Goal: Task Accomplishment & Management: Complete application form

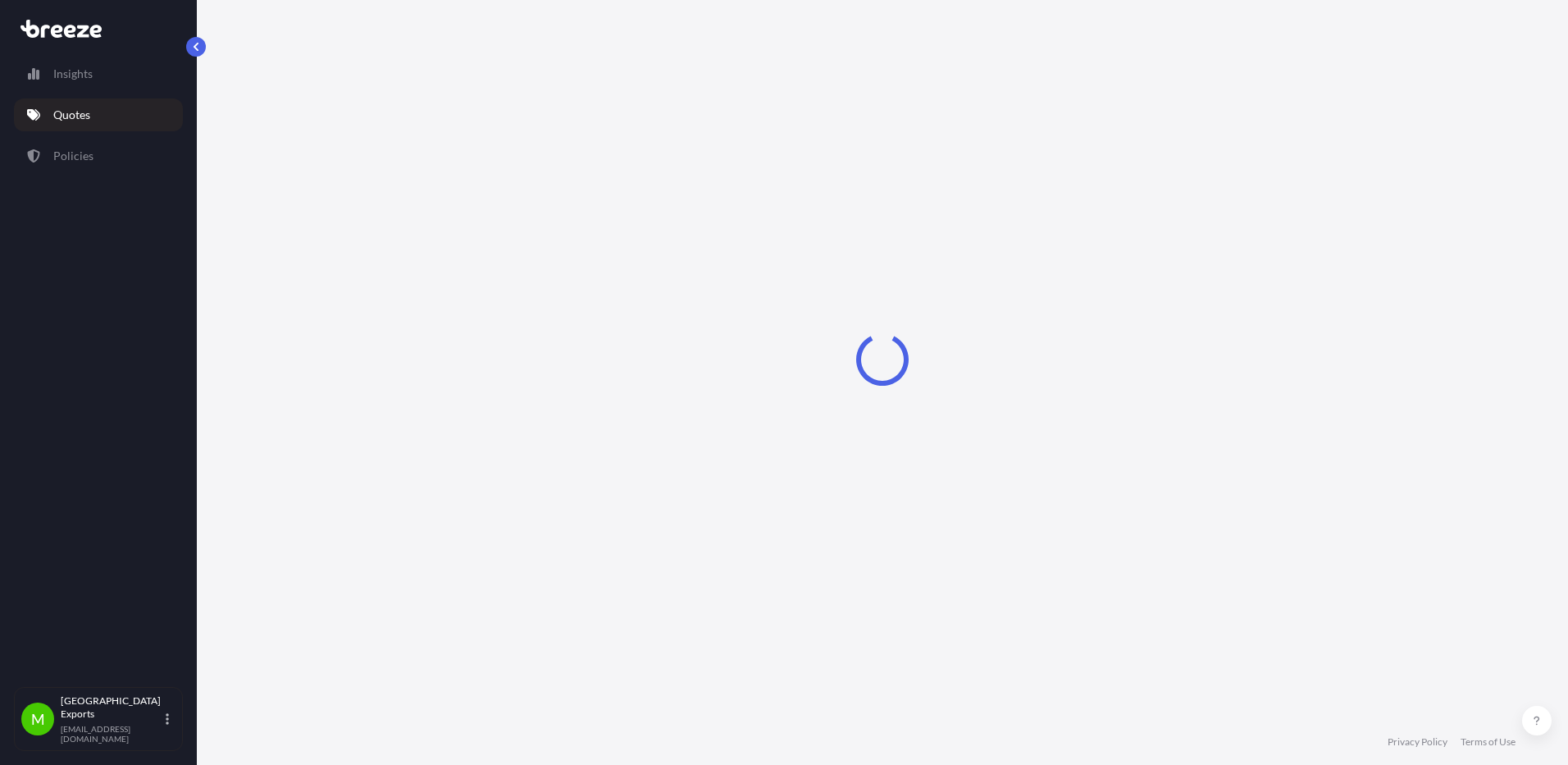
select select "Road"
select select "Sea"
select select "2"
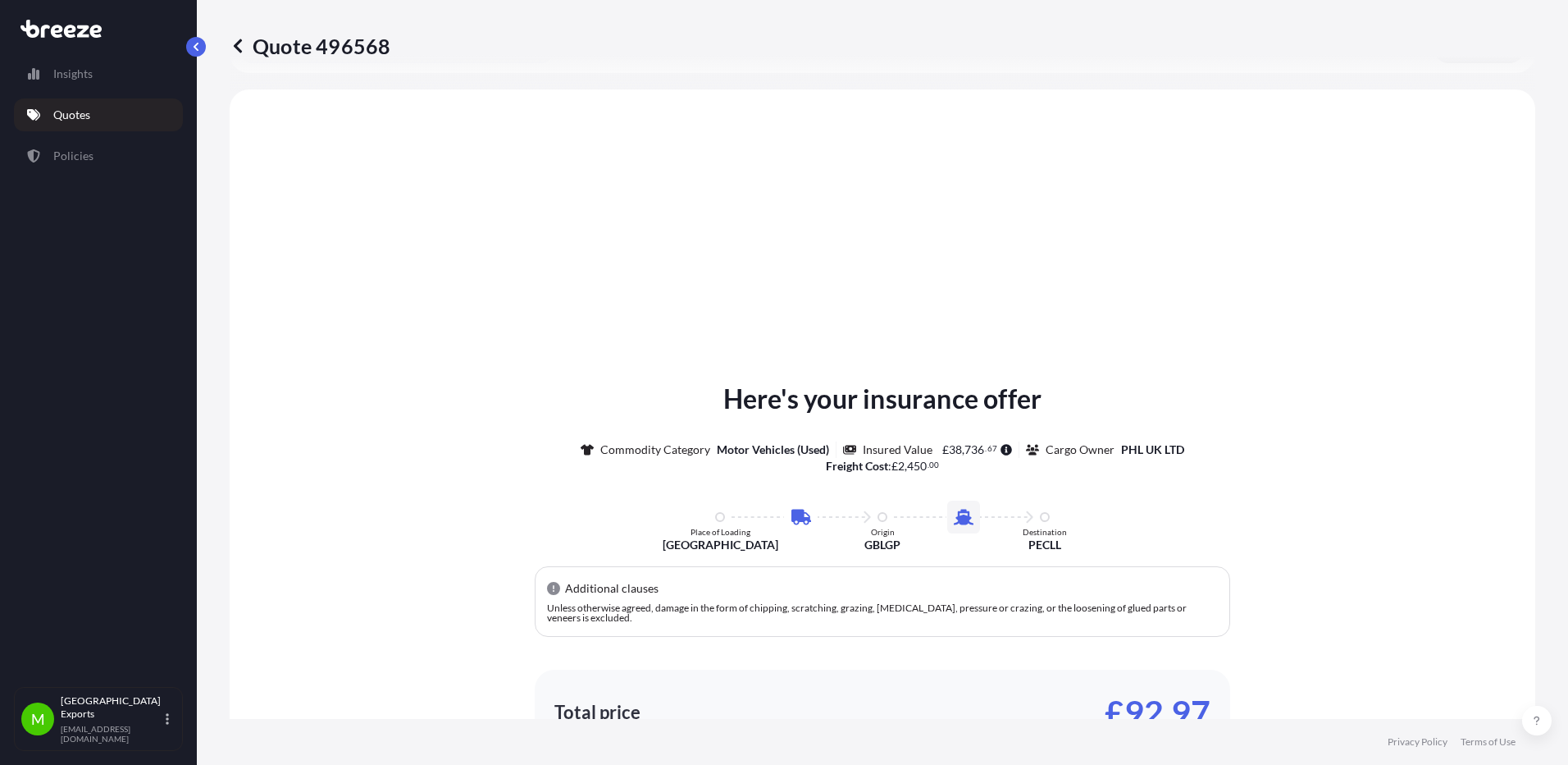
scroll to position [560, 0]
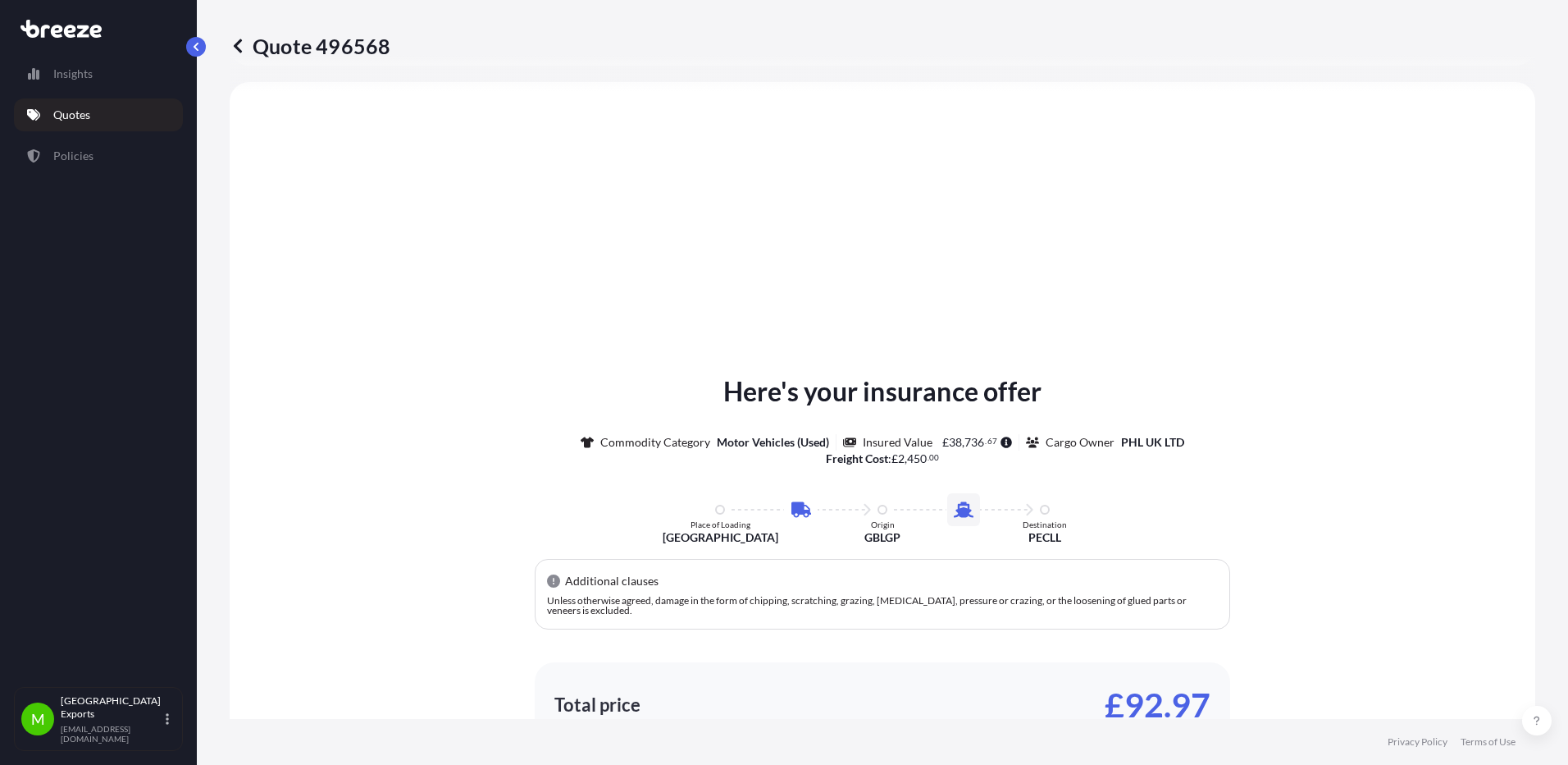
click at [93, 118] on link "Quotes" at bounding box center [98, 114] width 169 height 32
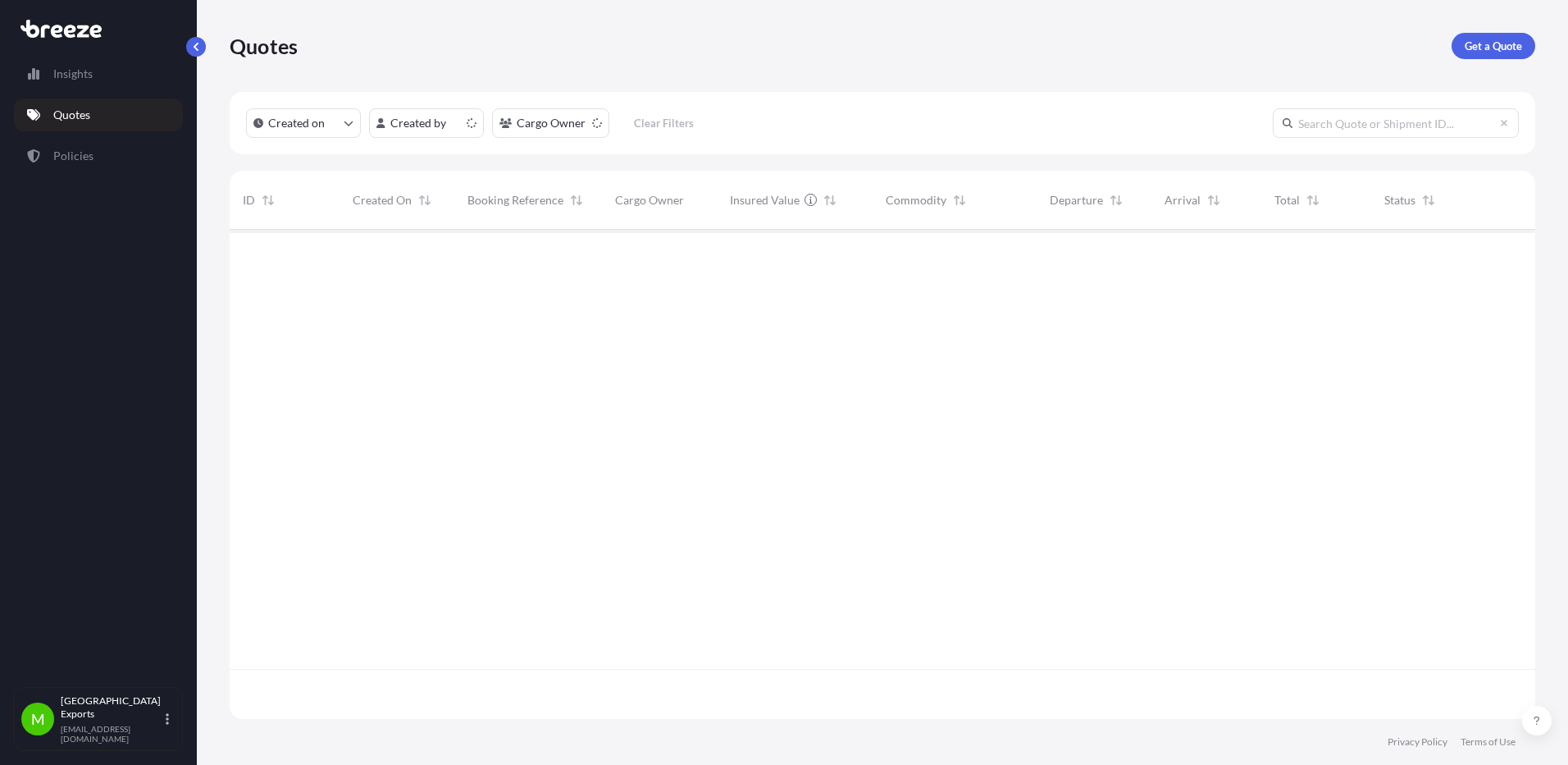
scroll to position [486, 1293]
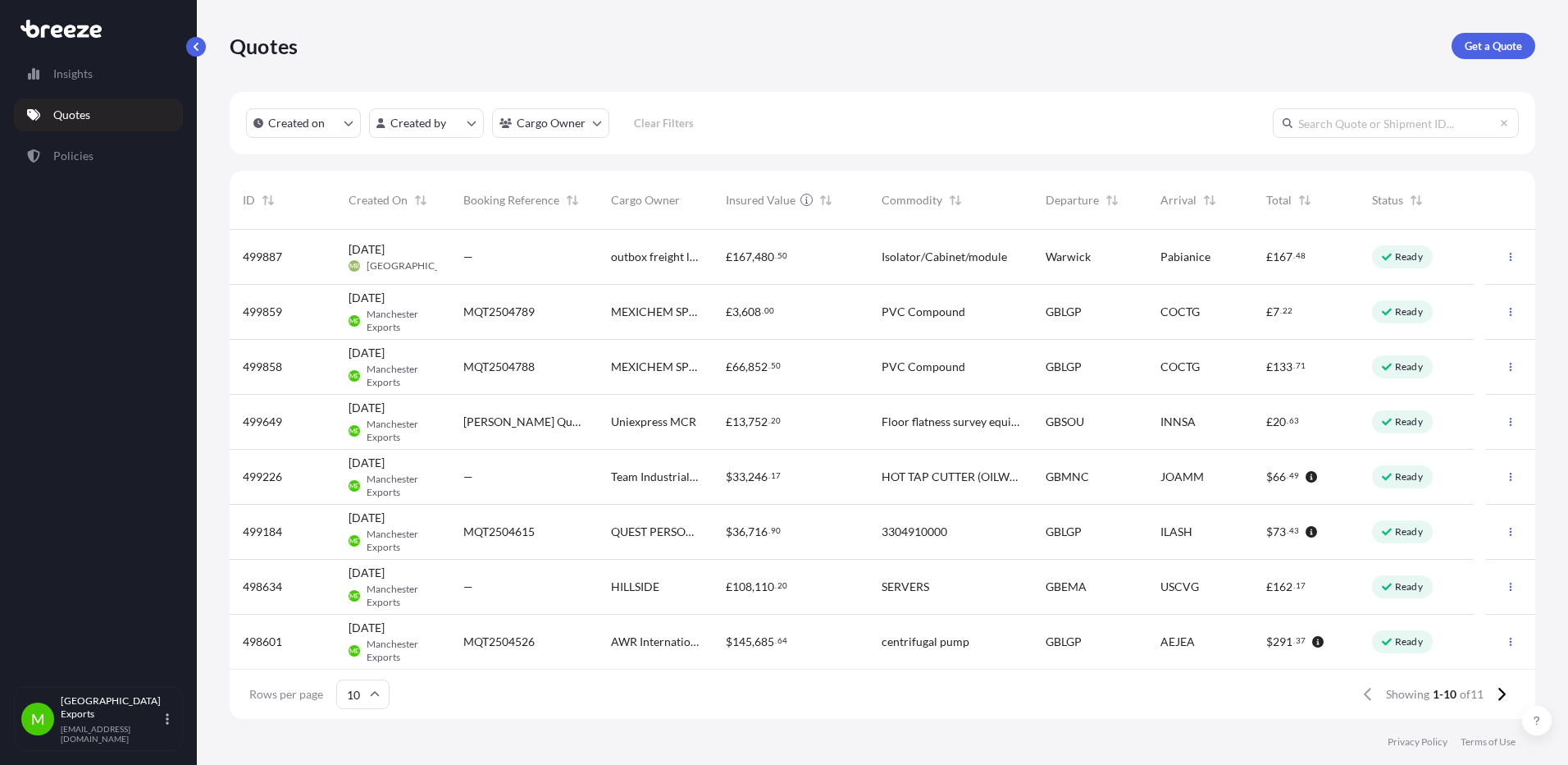
click at [758, 484] on span "$ 33 , 246 . 17" at bounding box center [753, 476] width 55 height 17
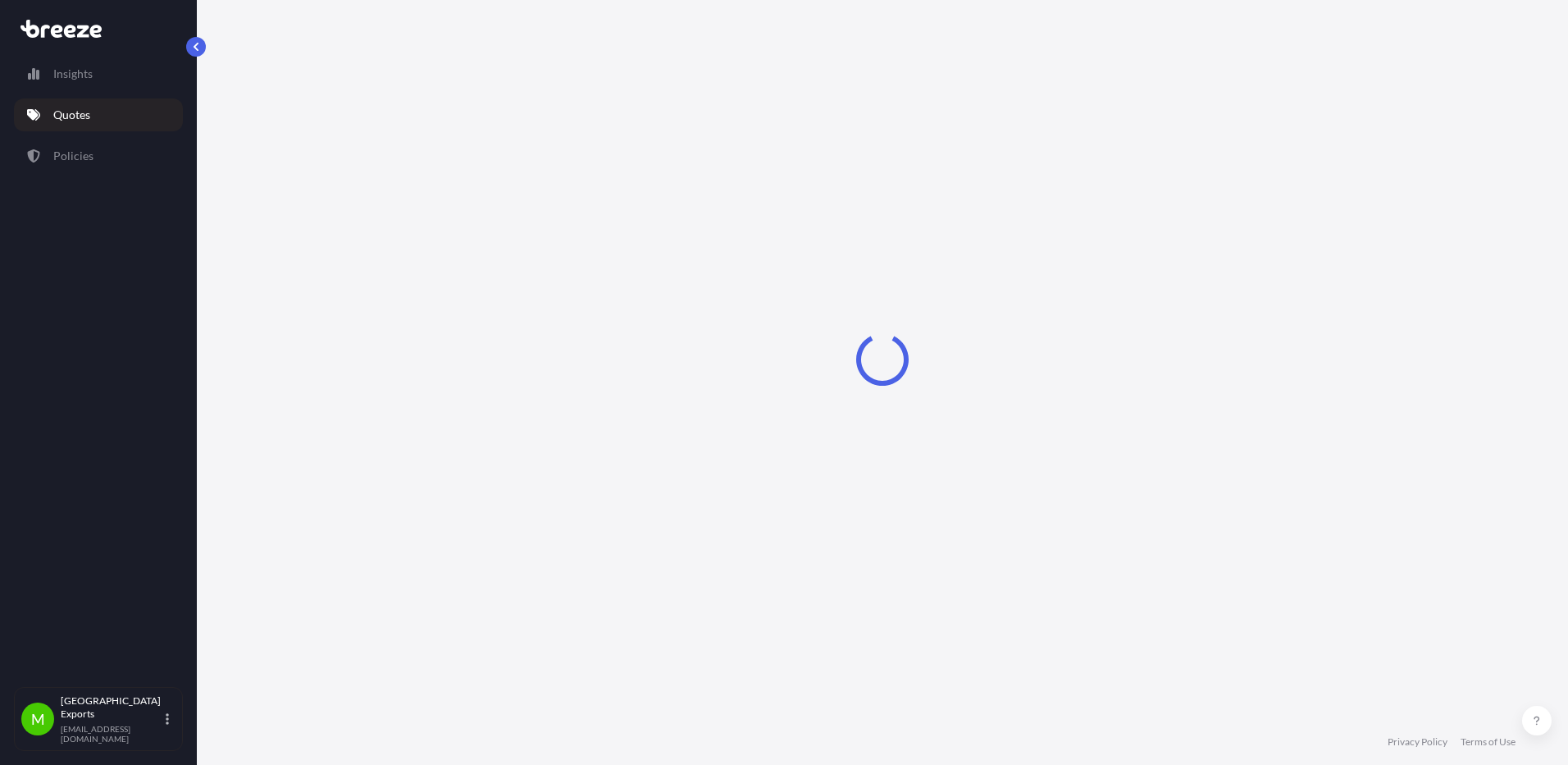
select select "Road"
select select "Air"
select select "1"
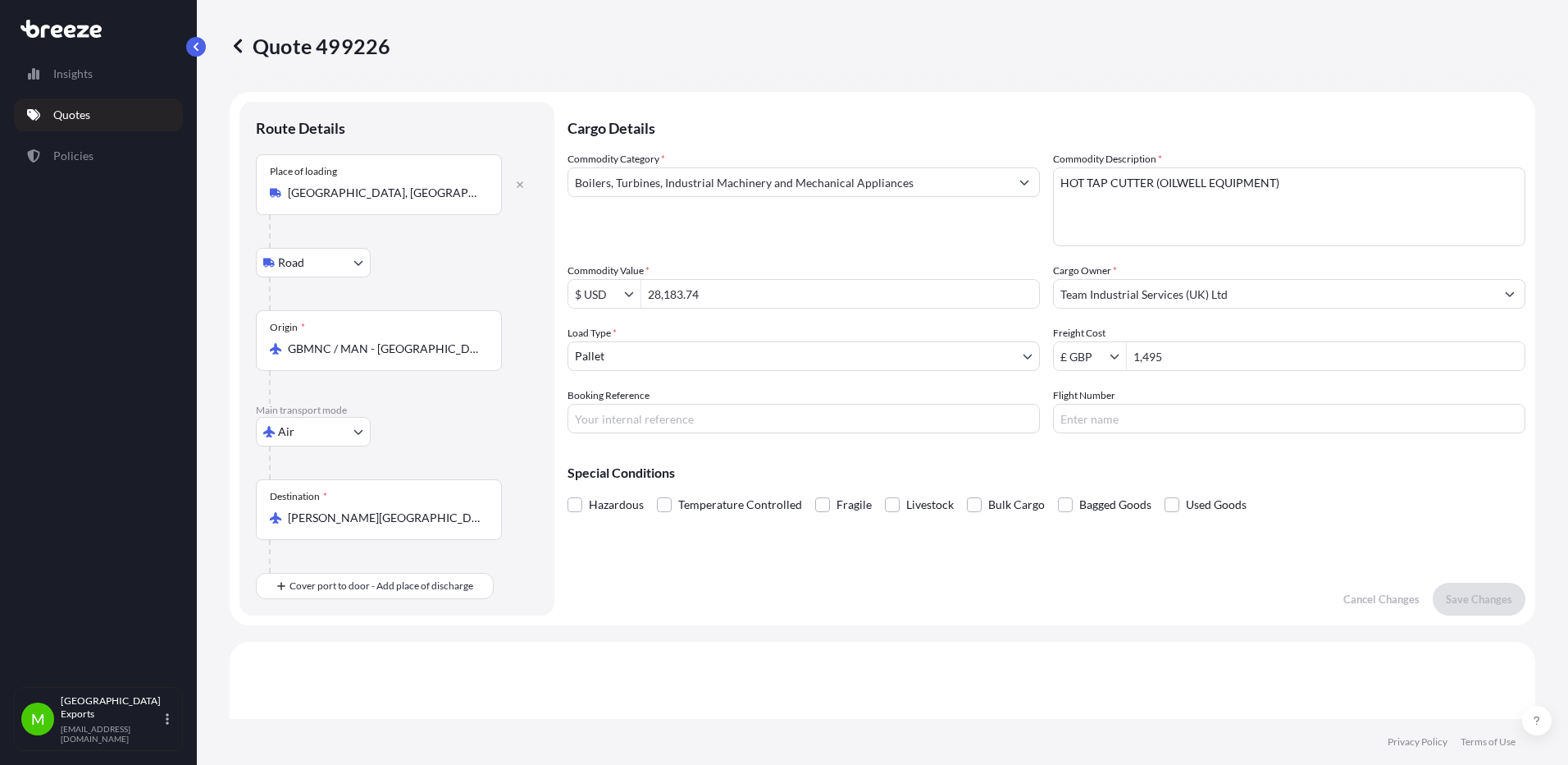
click at [128, 124] on link "Quotes" at bounding box center [98, 114] width 169 height 32
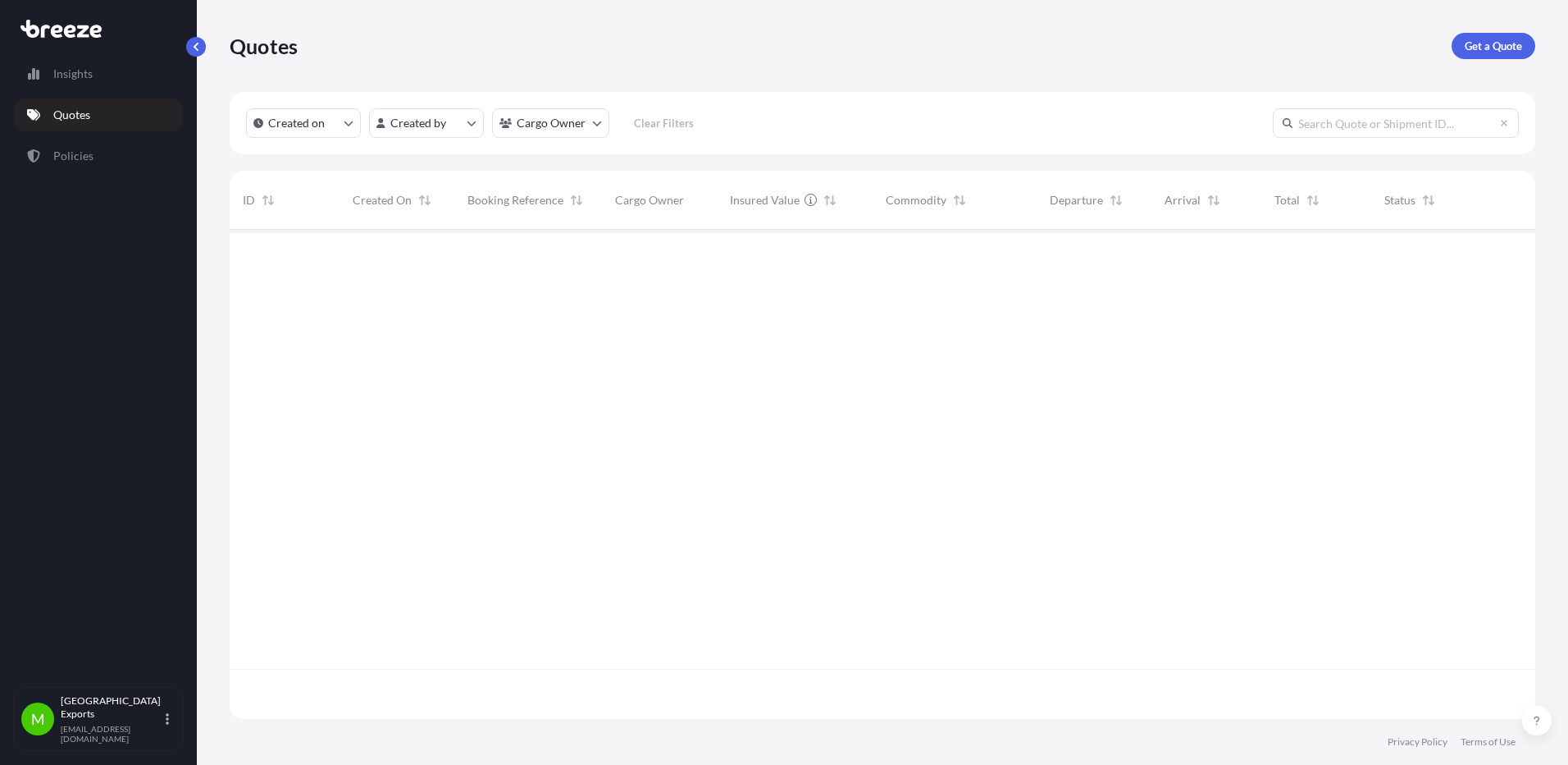
scroll to position [486, 1293]
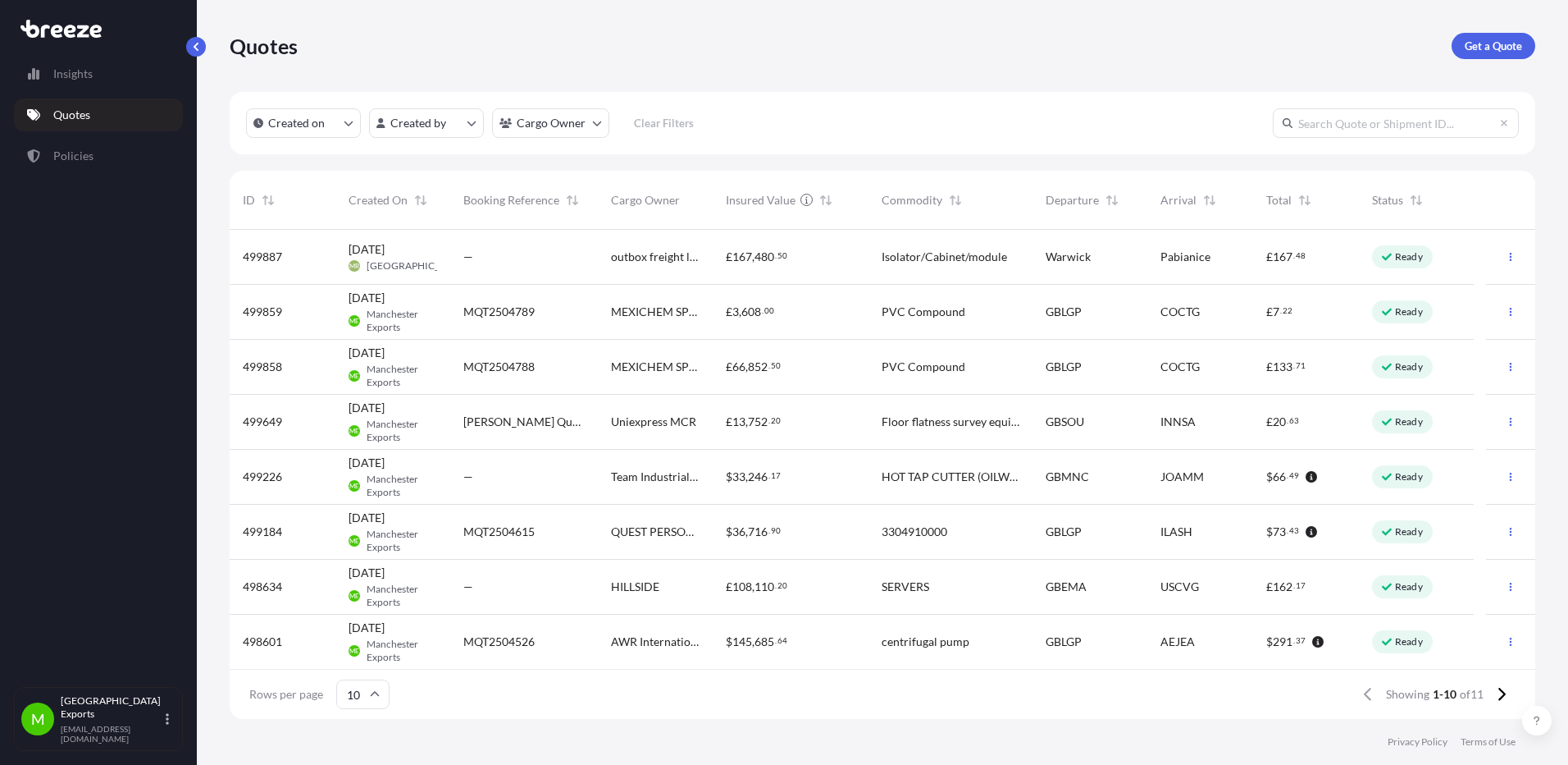
click at [906, 525] on span "3304910000" at bounding box center [913, 532] width 66 height 17
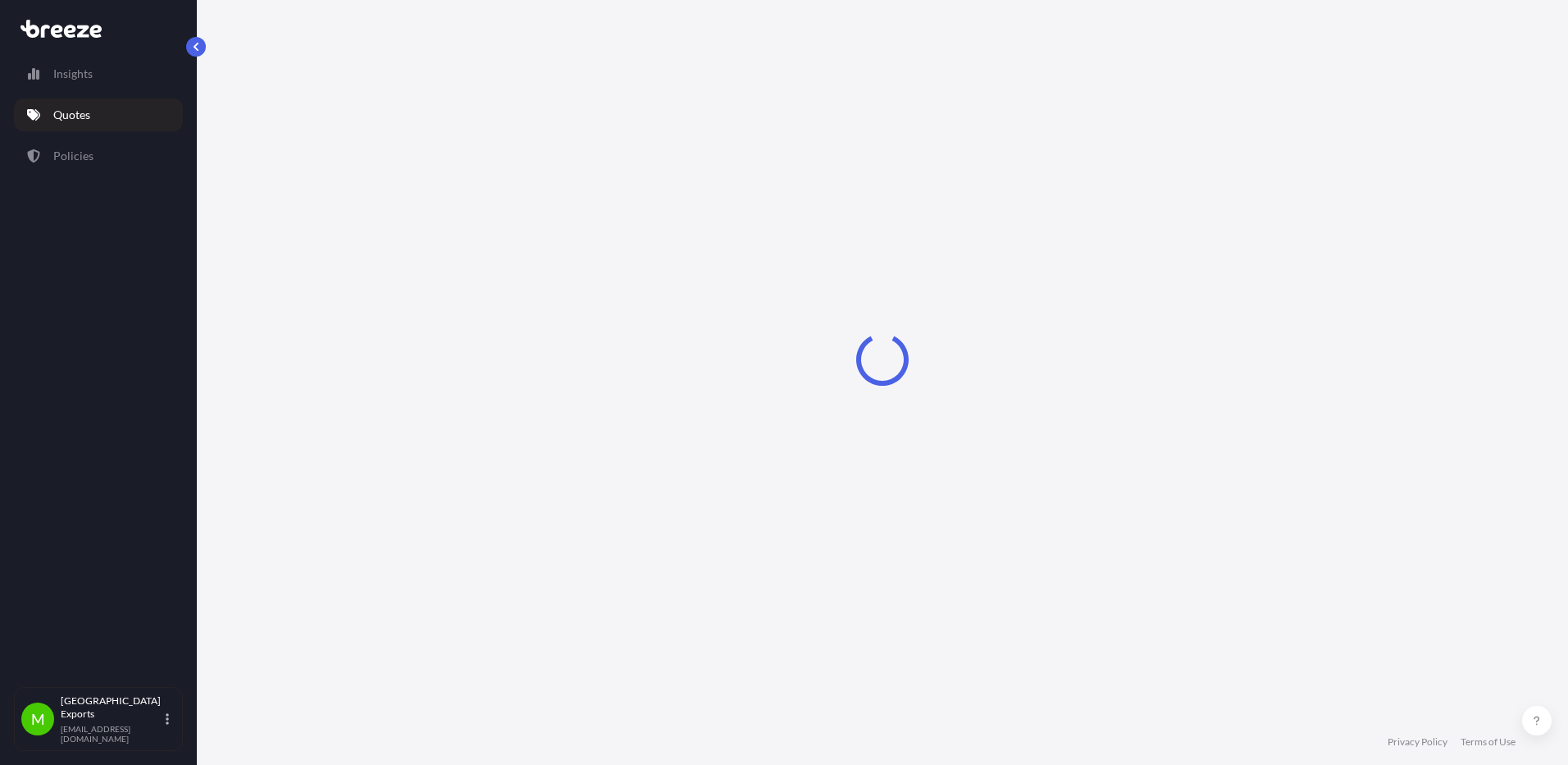
select select "Road"
select select "Sea"
select select "2"
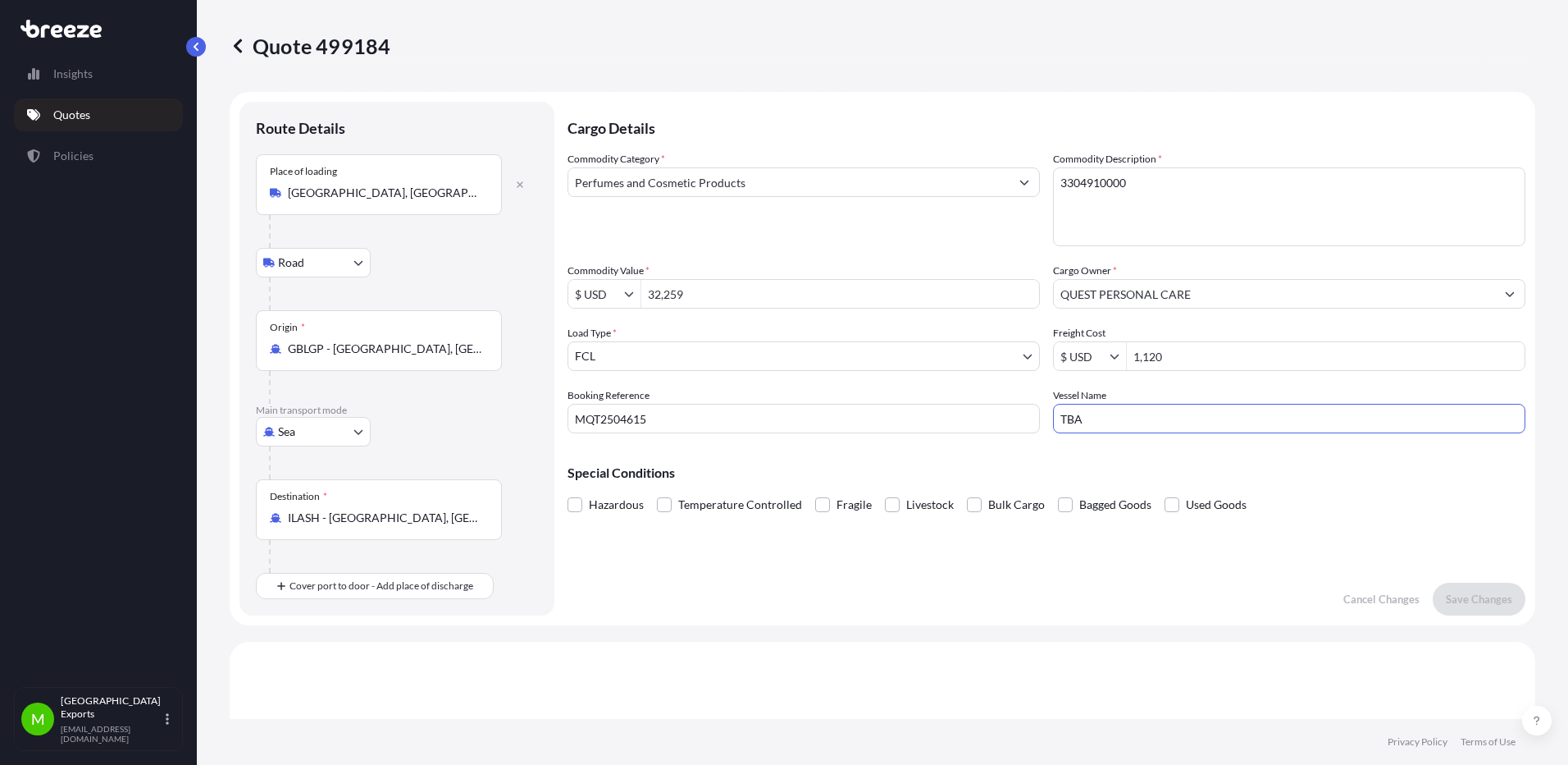
drag, startPoint x: 1122, startPoint y: 413, endPoint x: 1008, endPoint y: 410, distance: 114.0
click at [1008, 410] on div "Commodity Category * Perfumes and Cosmetic Products Commodity Description * 330…" at bounding box center [1047, 291] width 958 height 282
type input "AL RIFFA"
click at [694, 570] on div "Cargo Details Commodity Category * Perfumes and Cosmetic Products Commodity Des…" at bounding box center [1047, 358] width 958 height 513
click at [1462, 598] on p "Save Changes" at bounding box center [1479, 599] width 67 height 17
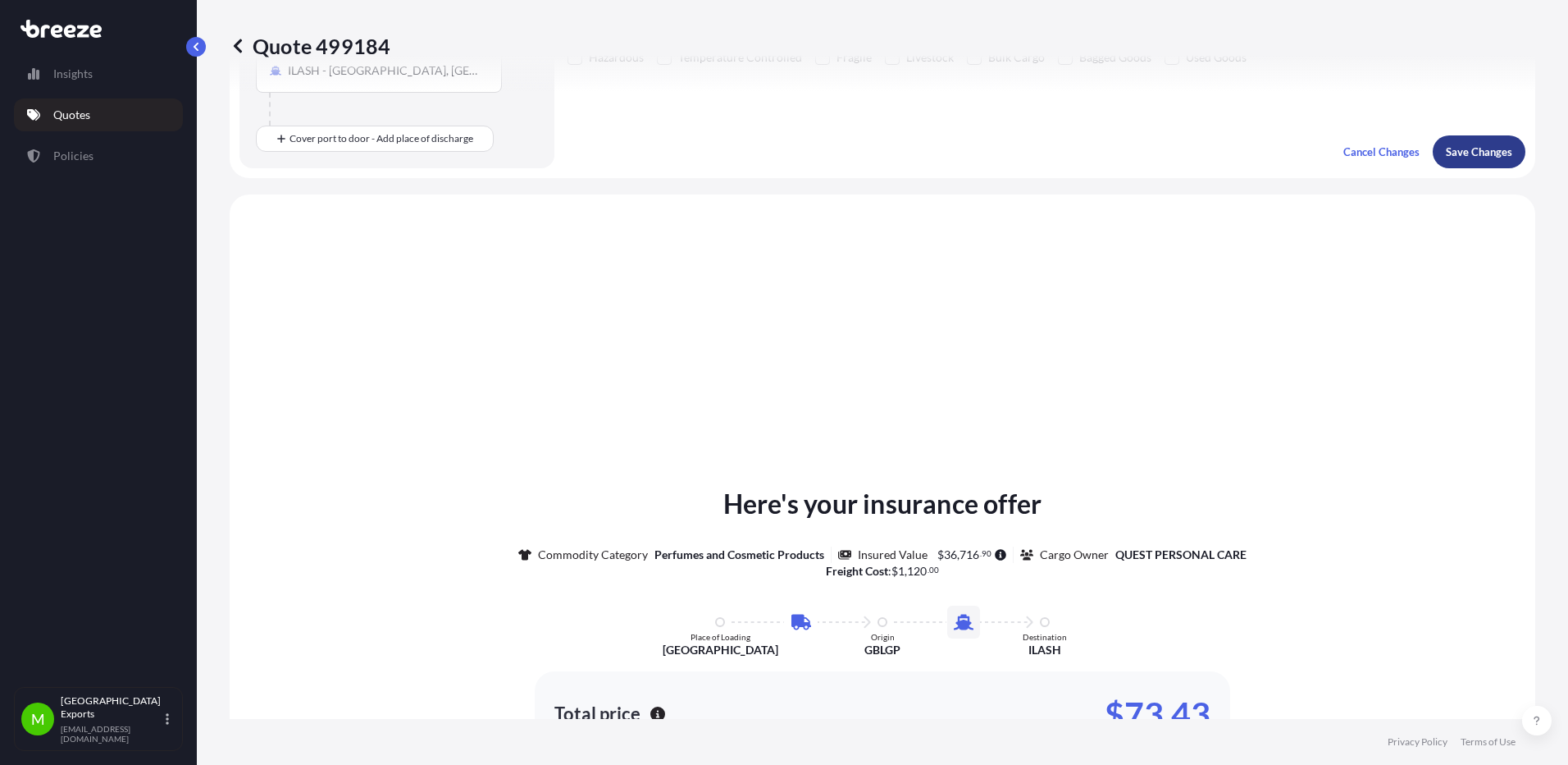
scroll to position [560, 0]
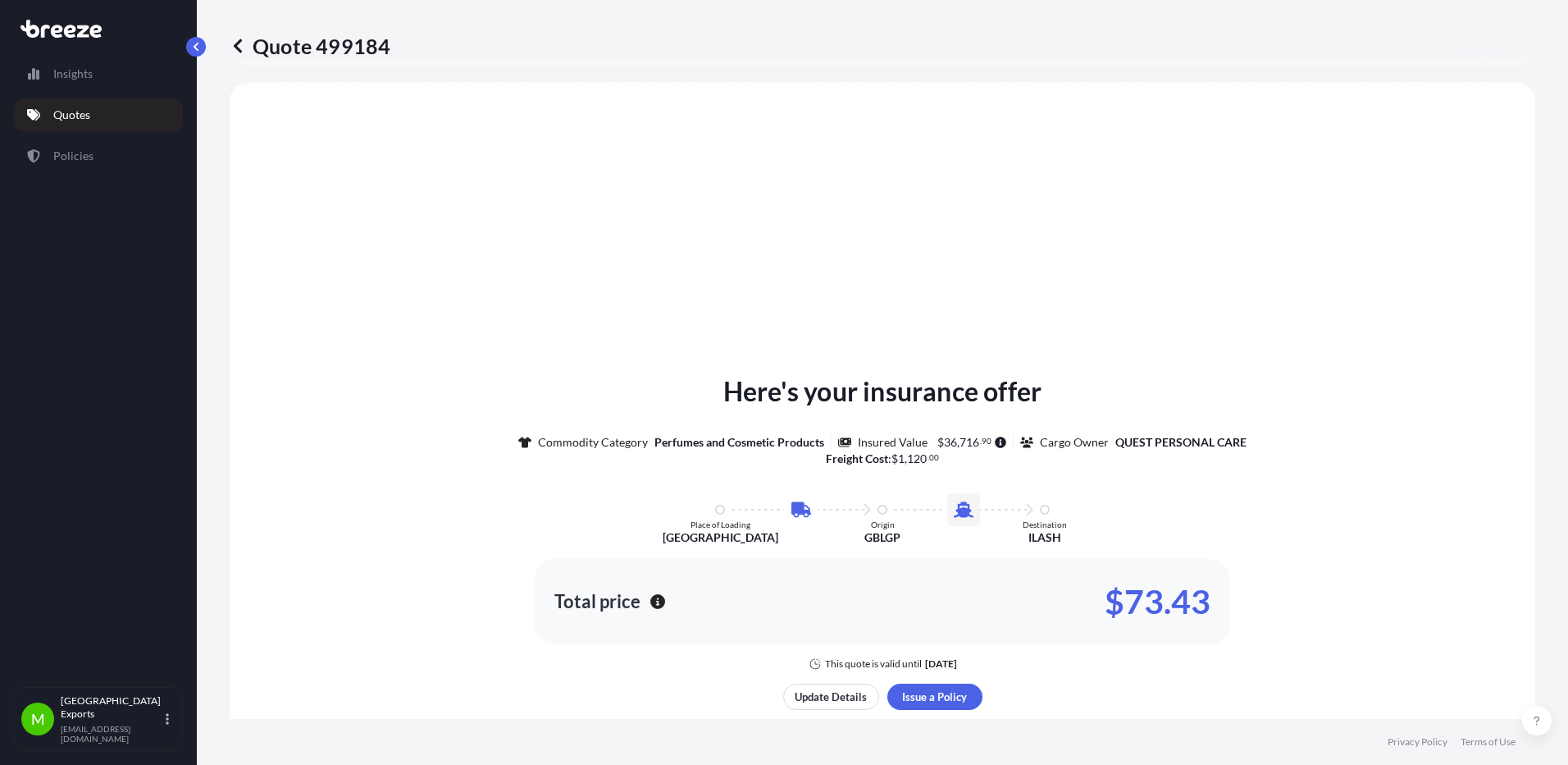
select select "Road"
select select "Sea"
select select "2"
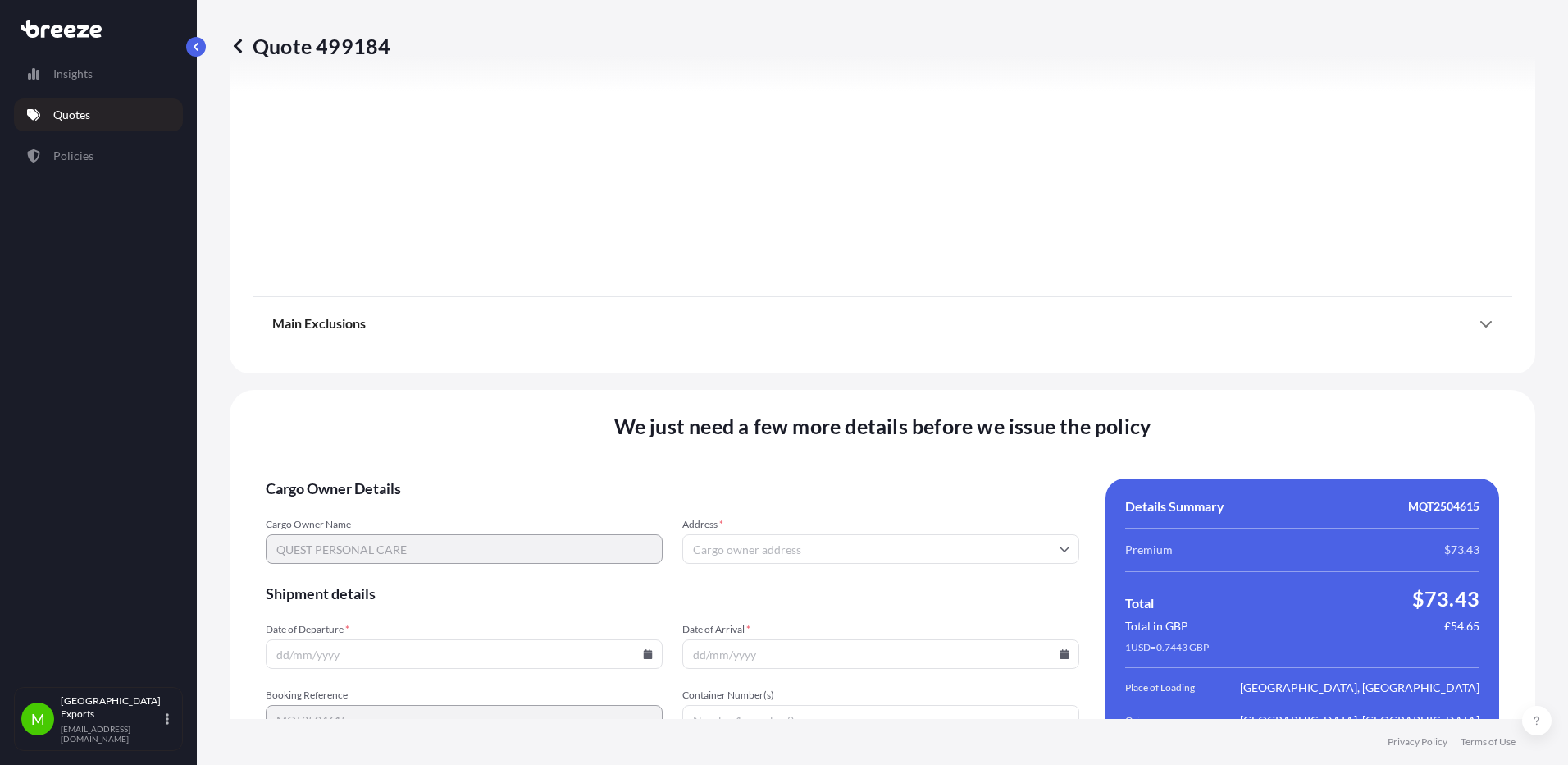
scroll to position [1970, 0]
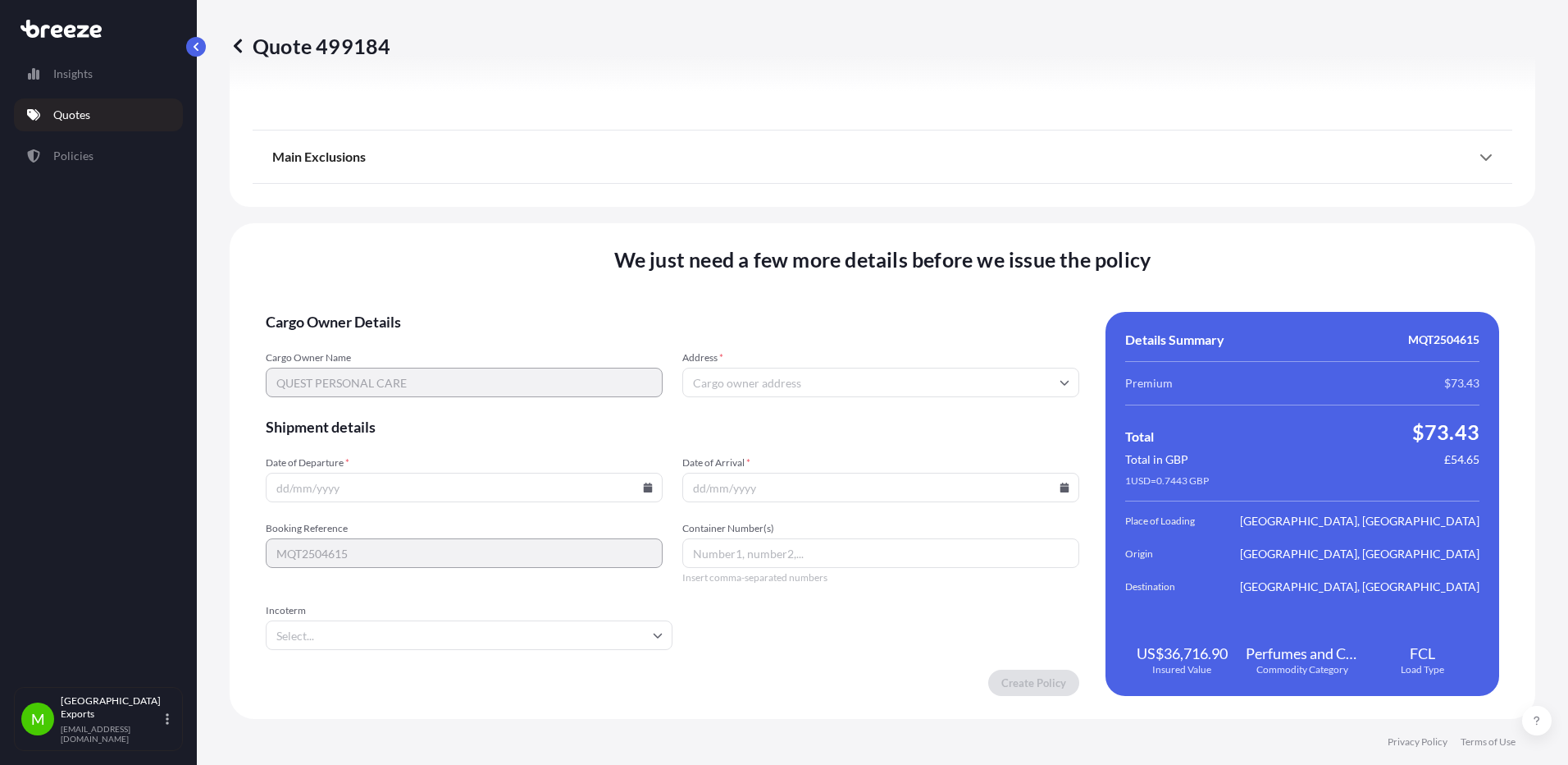
click at [758, 376] on input "Address *" at bounding box center [880, 382] width 397 height 30
click at [692, 325] on span "Cargo Owner Details" at bounding box center [672, 321] width 814 height 19
click at [297, 485] on input "Date of Departure *" at bounding box center [463, 487] width 397 height 30
click at [640, 492] on input "Date of Departure *" at bounding box center [463, 487] width 397 height 30
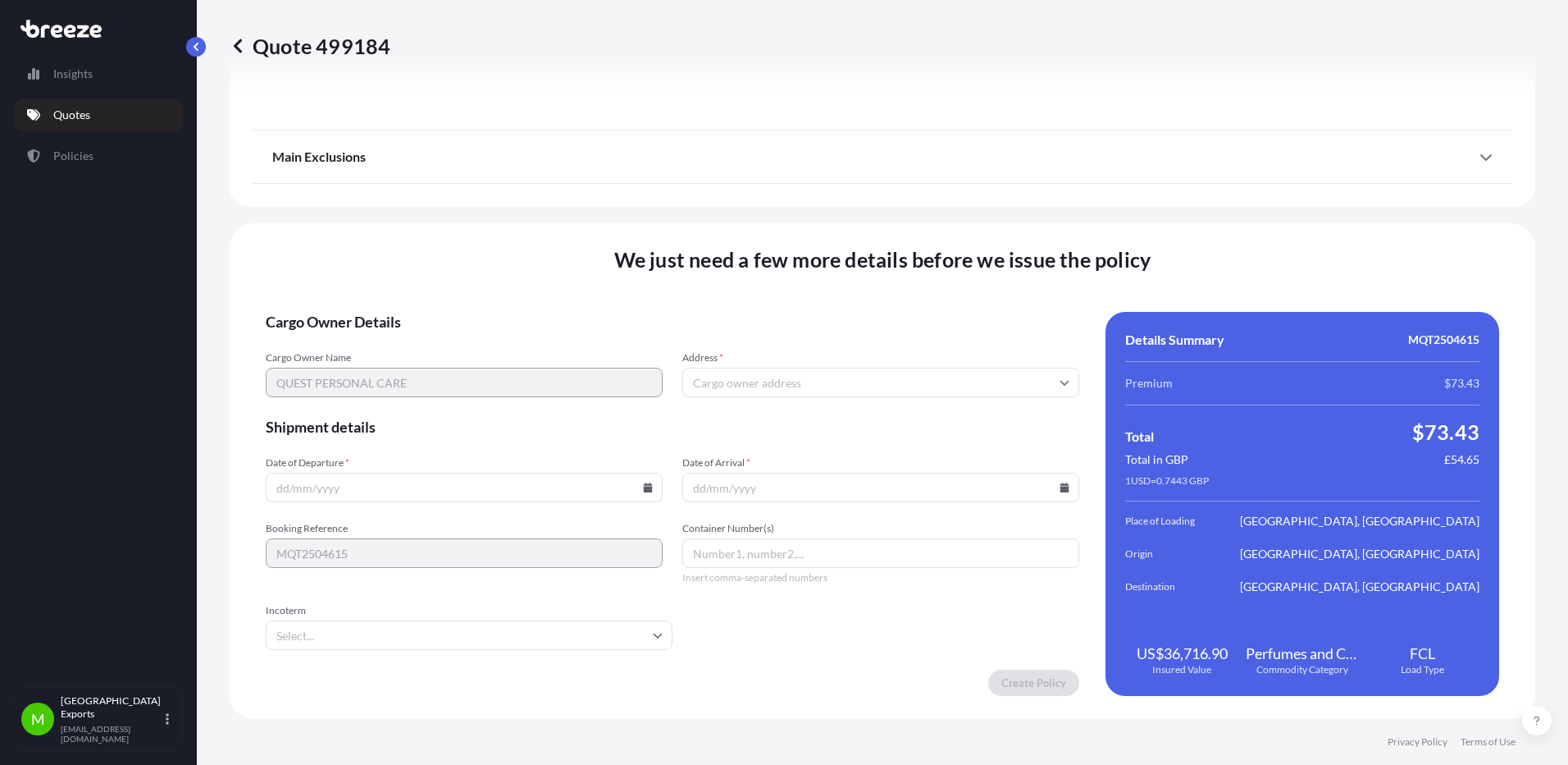
click at [643, 487] on icon at bounding box center [648, 487] width 9 height 10
click at [525, 281] on button "4" at bounding box center [511, 278] width 26 height 26
type input "[DATE]"
click at [729, 488] on input "Date of Arrival *" at bounding box center [880, 487] width 397 height 30
click at [1050, 487] on input "Date of Arrival *" at bounding box center [880, 487] width 397 height 30
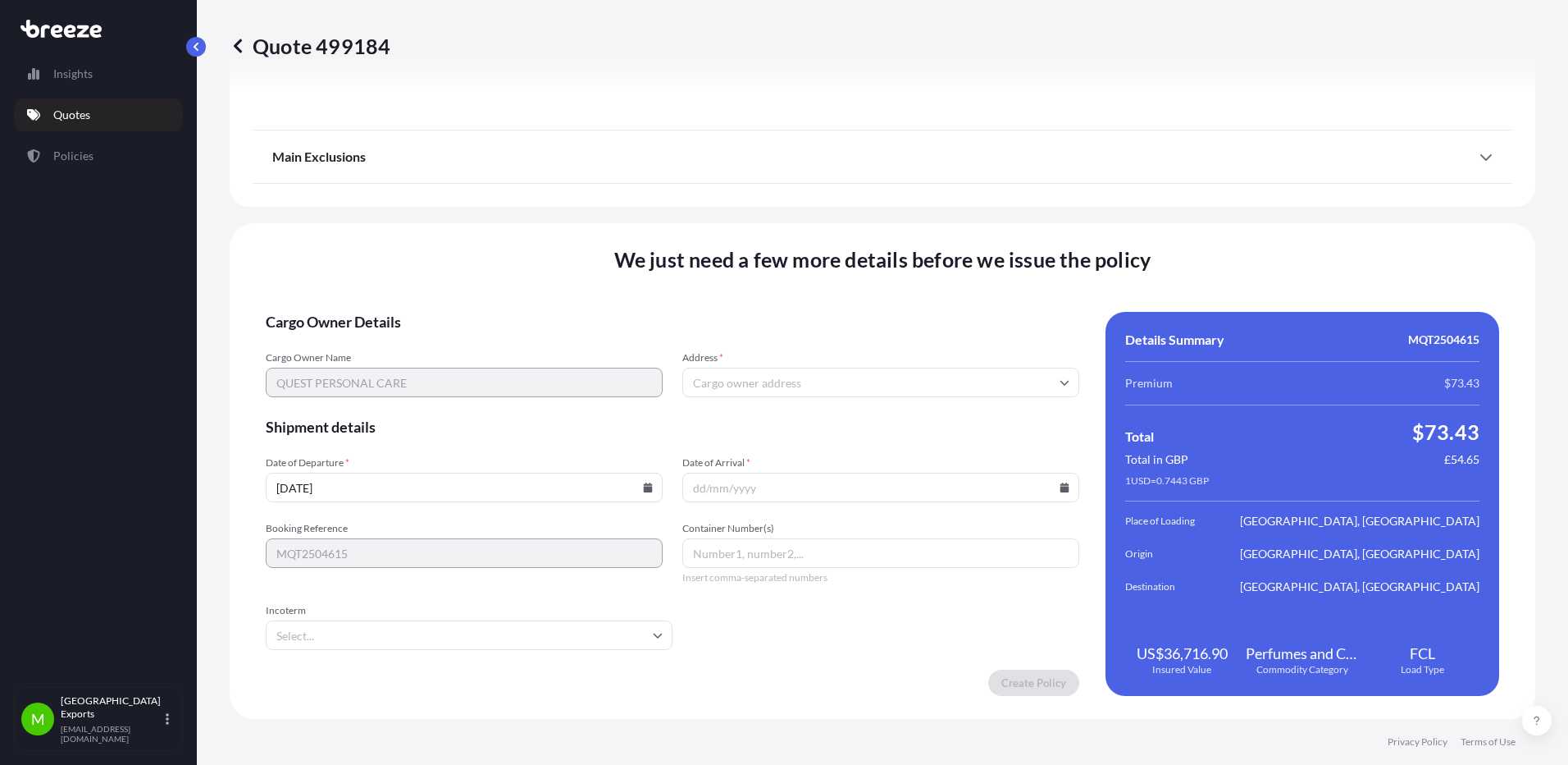
click at [1060, 487] on icon at bounding box center [1065, 487] width 9 height 10
click at [763, 374] on button "20" at bounding box center [760, 365] width 26 height 26
type input "[DATE]"
click at [830, 566] on input "Container Number(s)" at bounding box center [880, 553] width 397 height 30
type input "SUDU7337158"
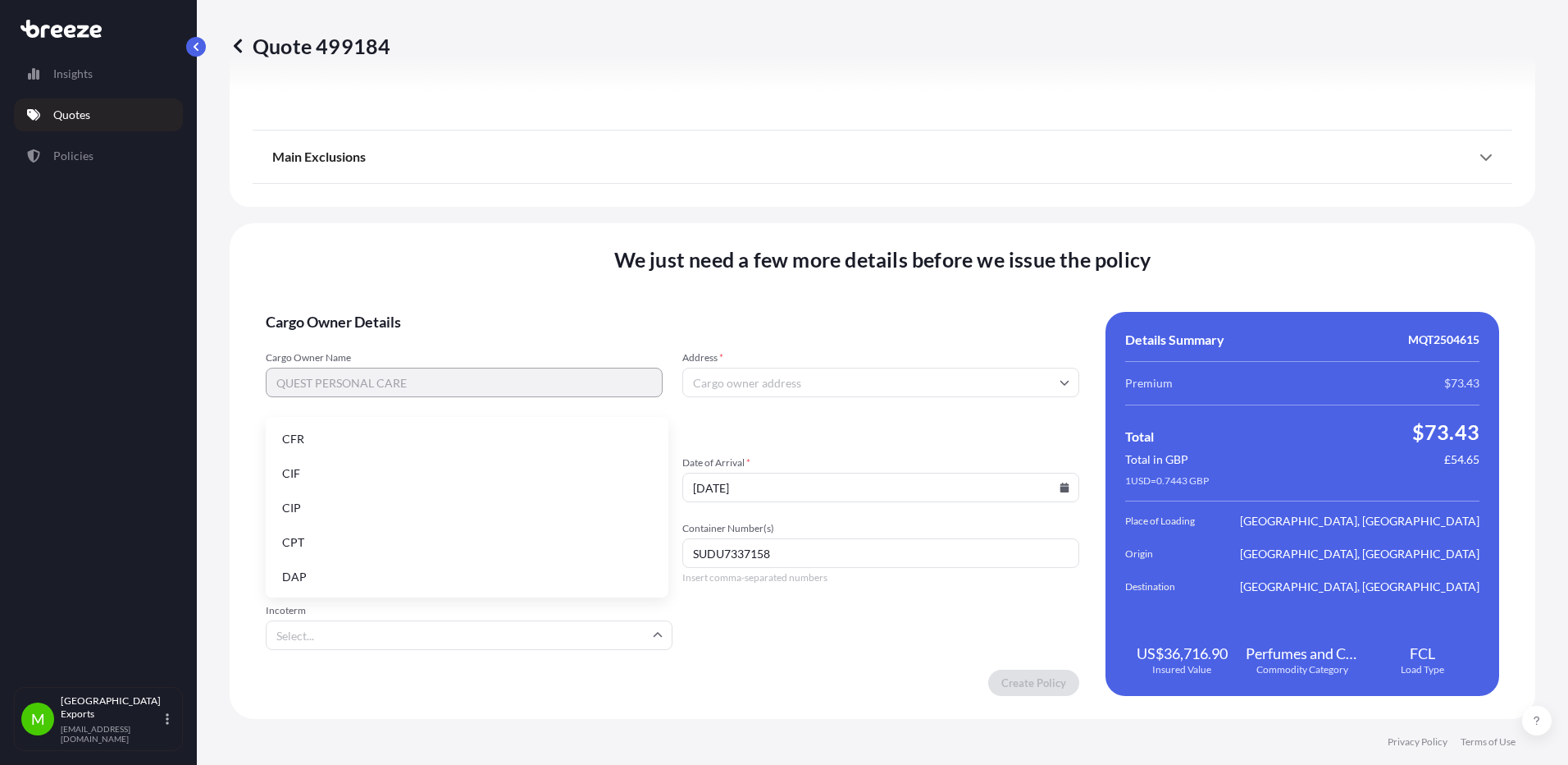
click at [426, 634] on input "Incoterm" at bounding box center [469, 635] width 407 height 30
drag, startPoint x: 328, startPoint y: 543, endPoint x: 330, endPoint y: 432, distance: 111.0
click at [330, 432] on ul "CFR CIF CIP CPT DAP DDP DPU EXW FAS FCA FOB" at bounding box center [466, 611] width 389 height 376
click at [330, 437] on li "CFR" at bounding box center [466, 439] width 389 height 31
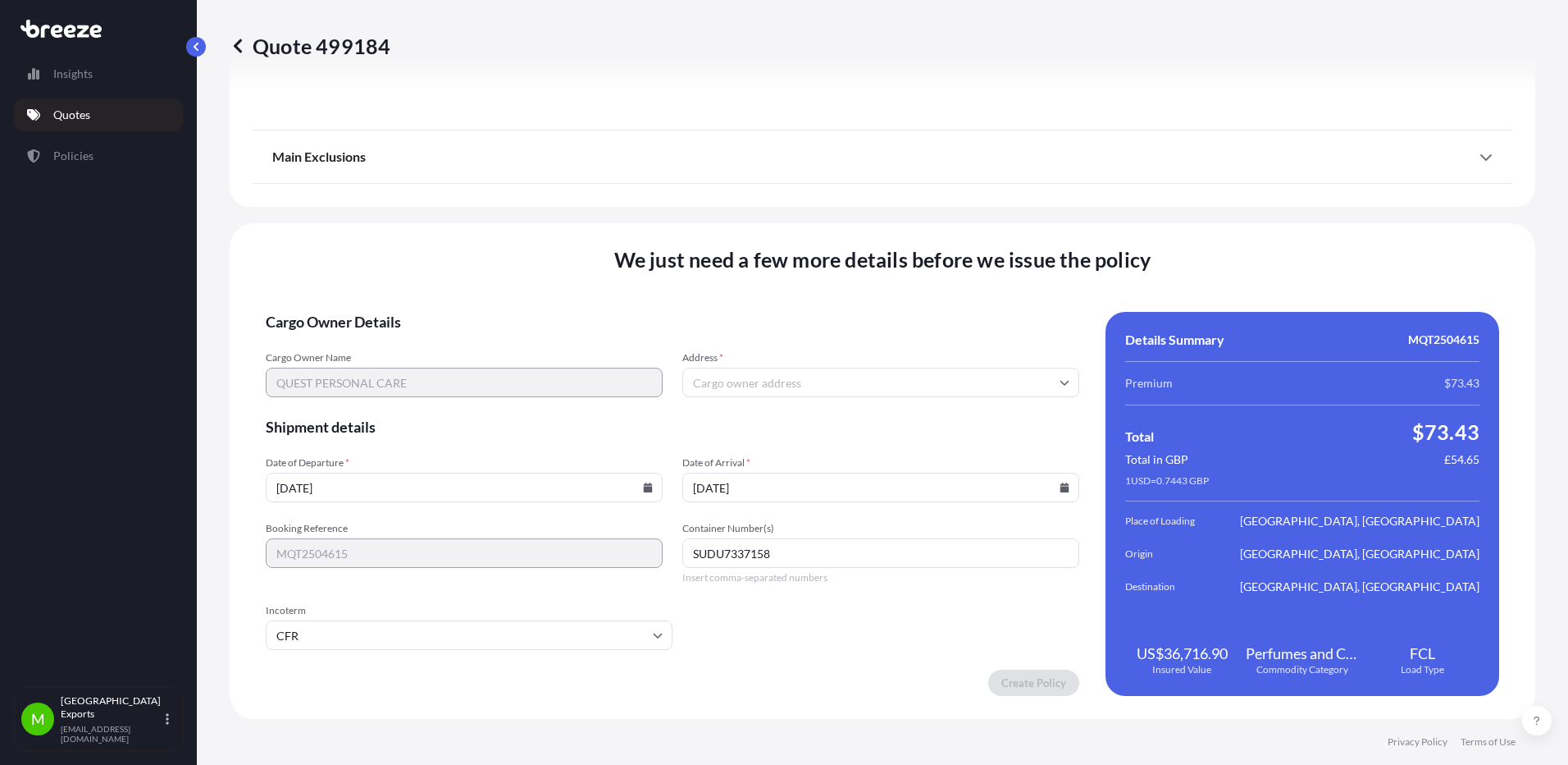
click at [734, 382] on input "Address *" at bounding box center [880, 382] width 397 height 30
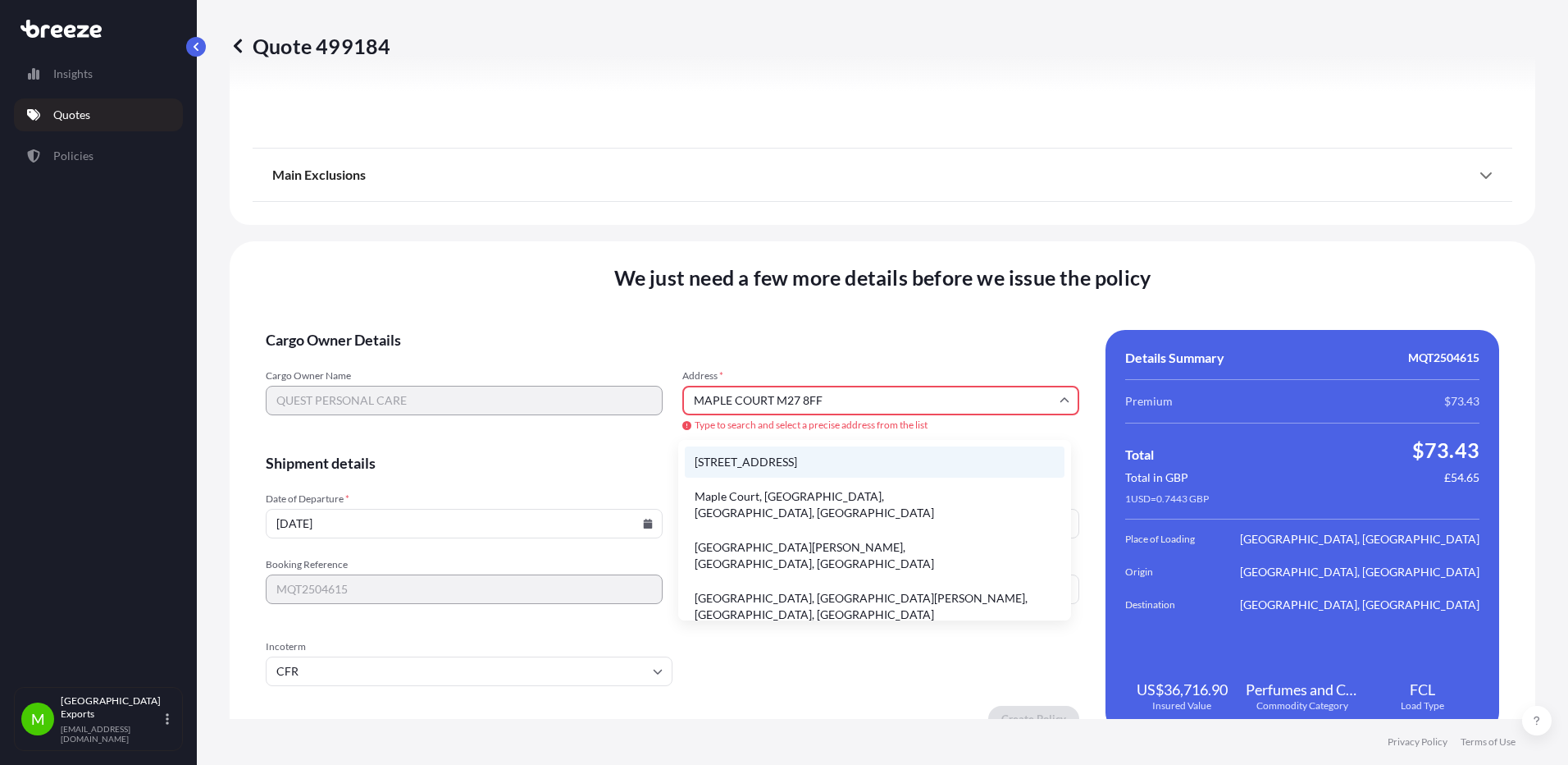
click at [810, 465] on li "[STREET_ADDRESS]" at bounding box center [875, 462] width 380 height 31
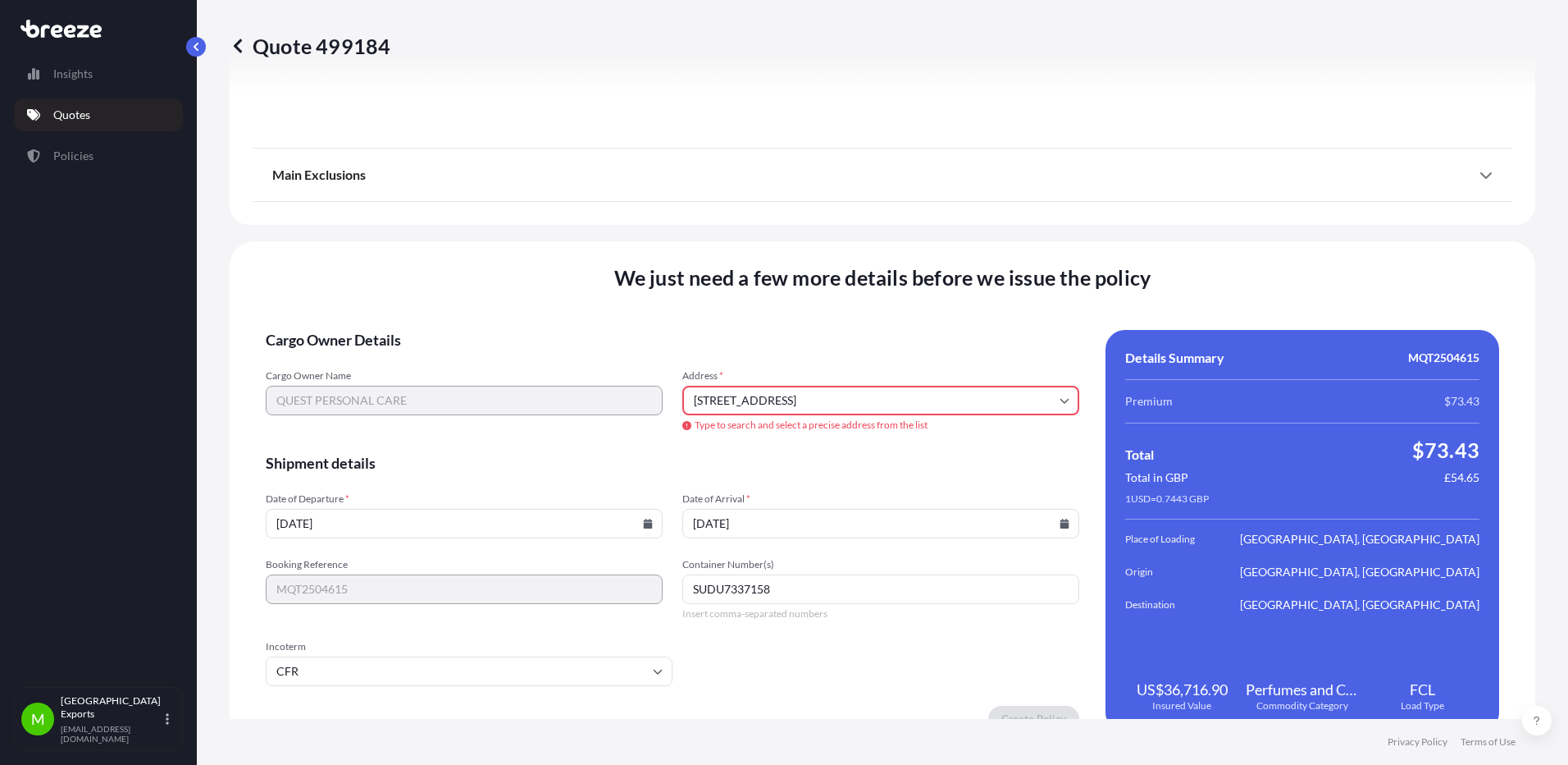
type input "[PERSON_NAME][STREET_ADDRESS]"
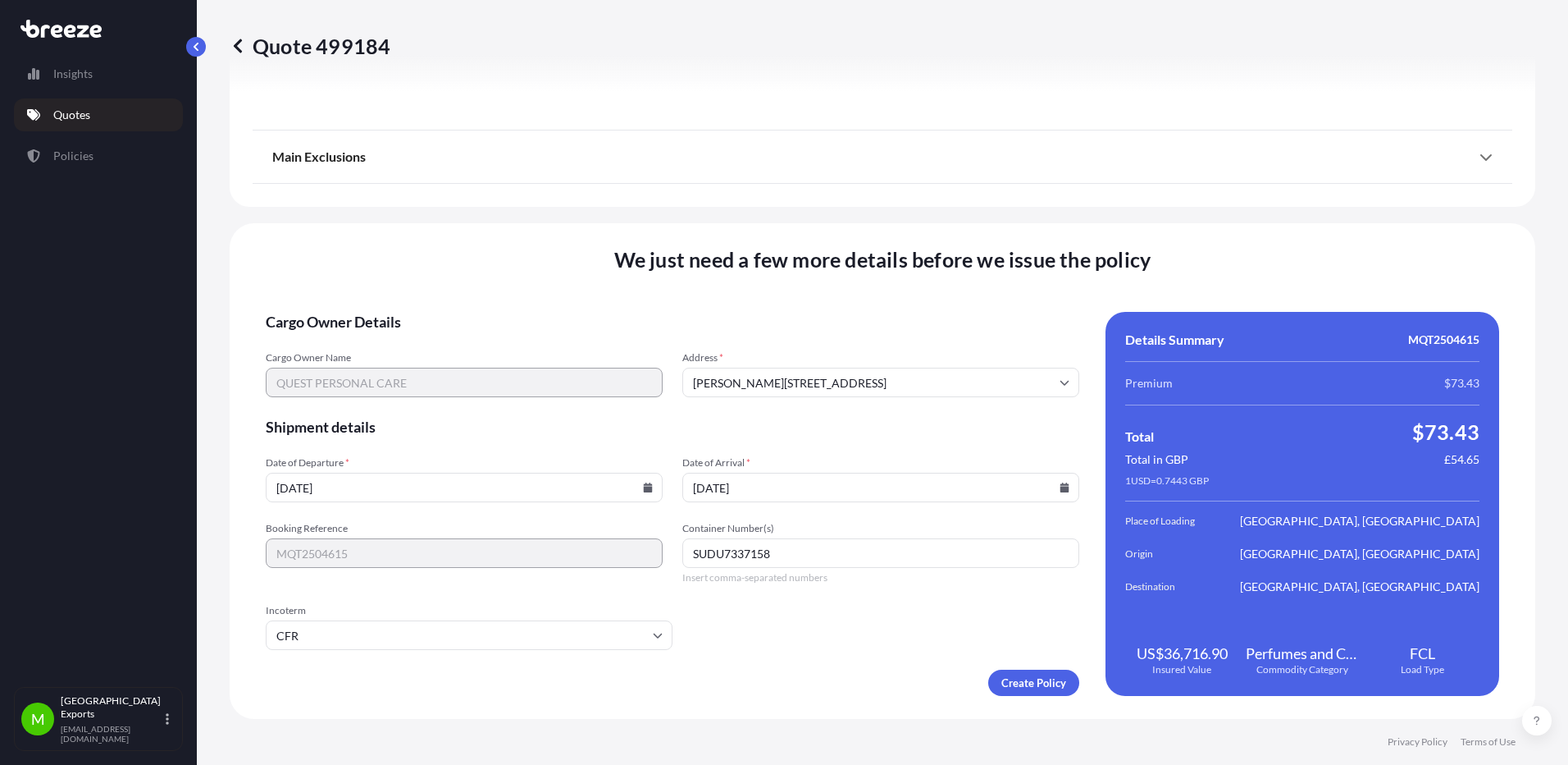
click at [849, 318] on span "Cargo Owner Details" at bounding box center [672, 321] width 814 height 19
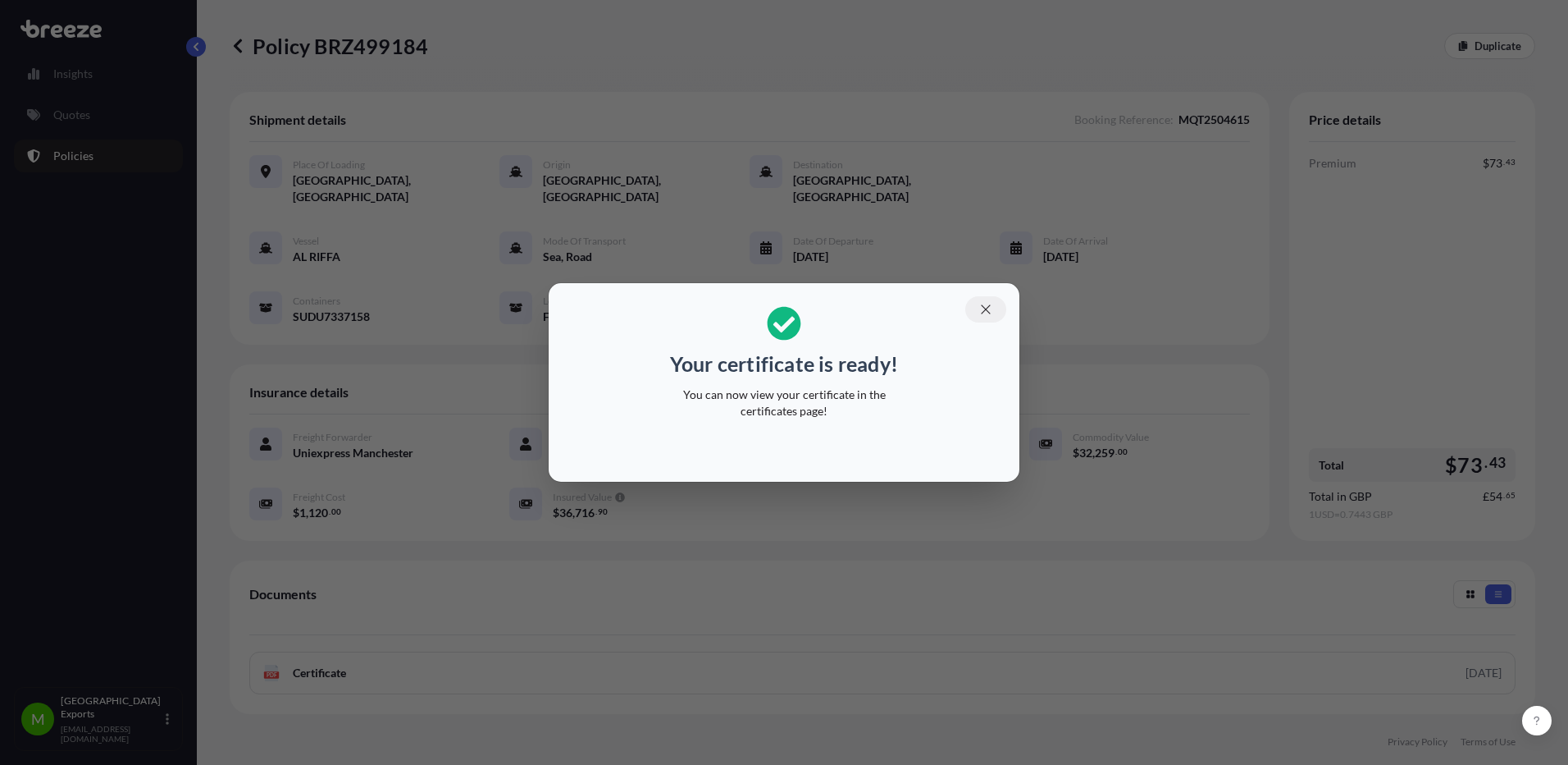
click at [989, 315] on icon "button" at bounding box center [986, 309] width 15 height 15
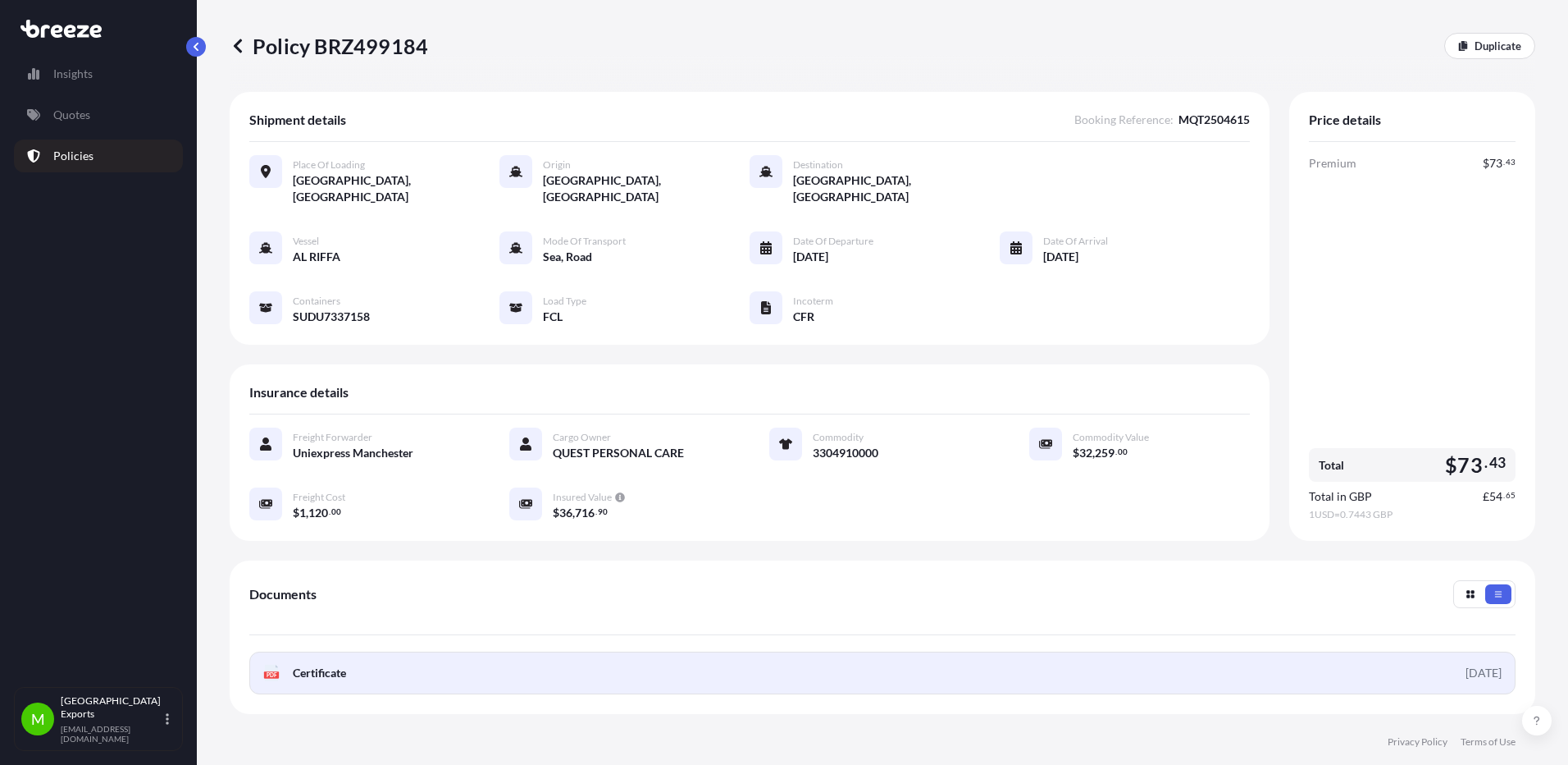
click at [525, 654] on link "PDF Certificate [DATE]" at bounding box center [882, 672] width 1266 height 43
